Goal: Task Accomplishment & Management: Manage account settings

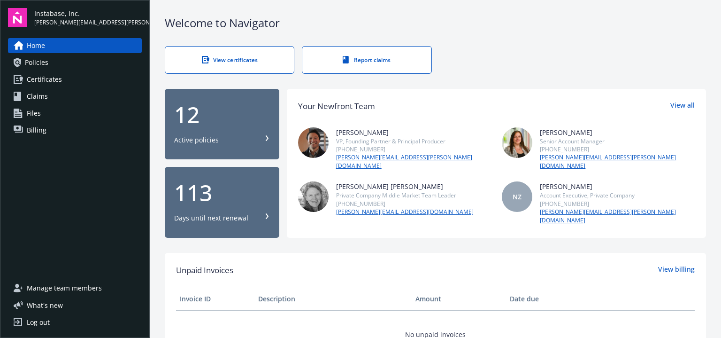
click at [66, 289] on span "Manage team members" at bounding box center [64, 287] width 75 height 15
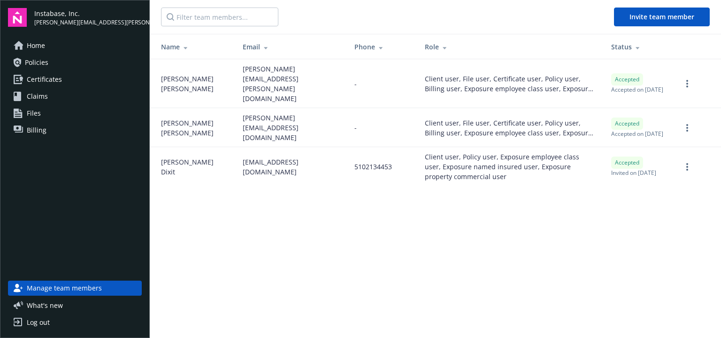
click at [674, 212] on main "Invite team member Name Email Phone Role Status [PERSON_NAME] [PERSON_NAME][EMA…" at bounding box center [435, 169] width 571 height 338
